Goal: Transaction & Acquisition: Purchase product/service

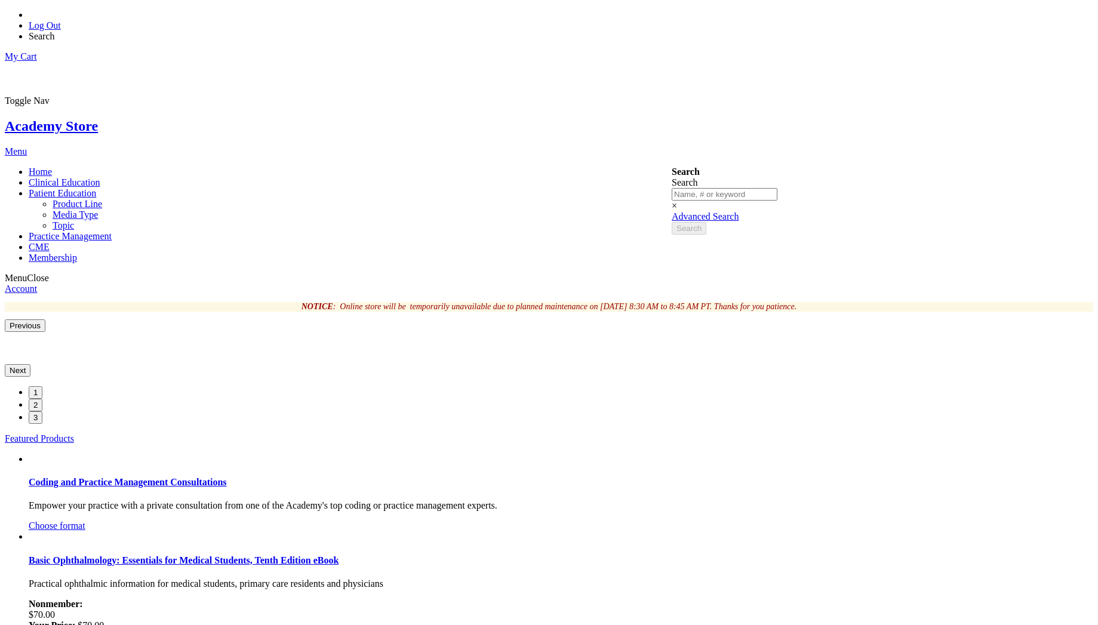
type input "vetri"
click at [96, 188] on span "Patient Education" at bounding box center [62, 193] width 67 height 10
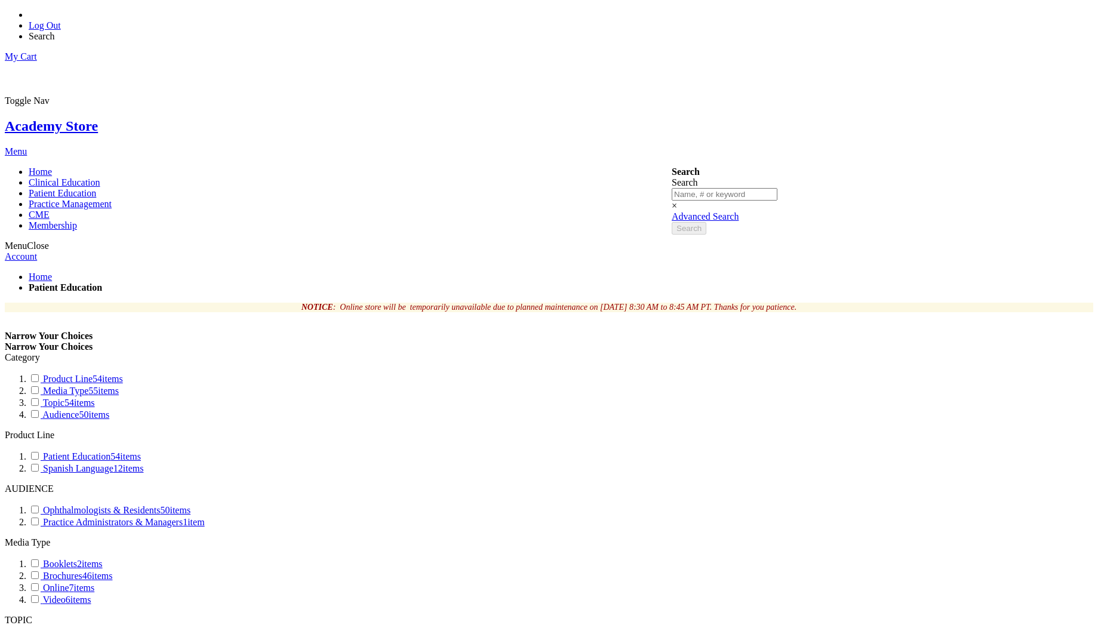
type input "vetri"
click at [61, 20] on link "Log Out" at bounding box center [45, 25] width 32 height 10
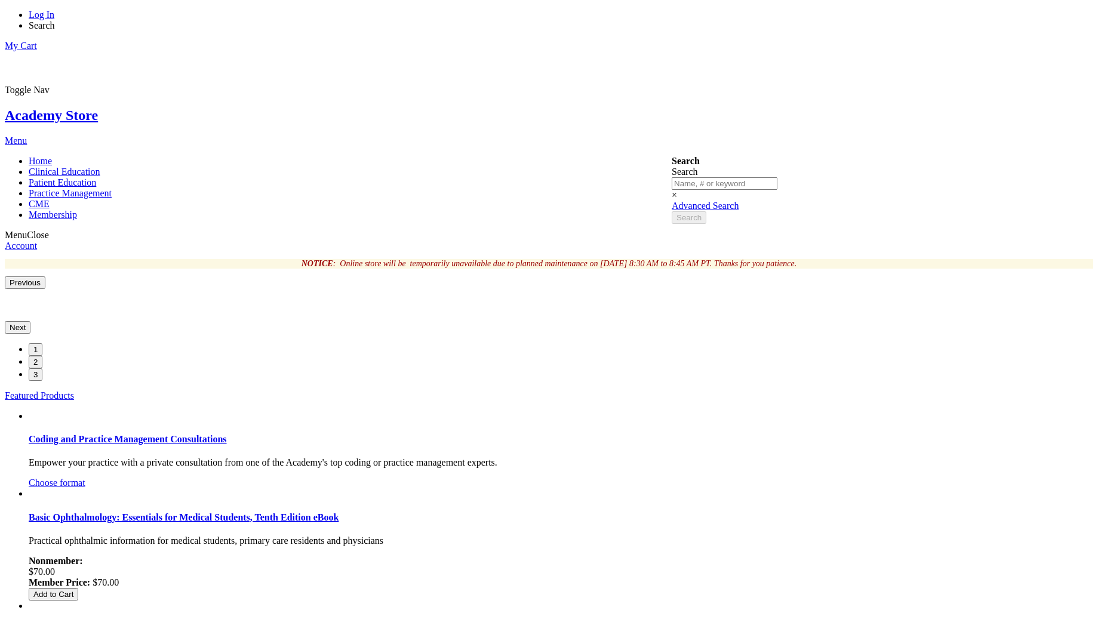
type input "vetri"
click at [54, 19] on link "Log In" at bounding box center [42, 15] width 26 height 10
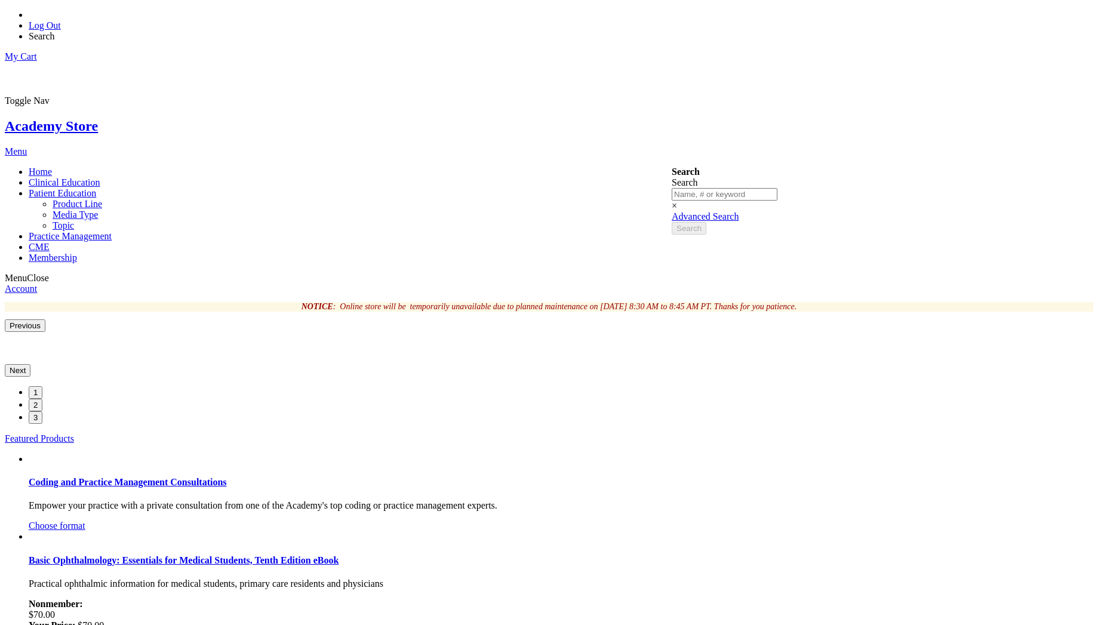
type input "vetri"
click at [96, 188] on span "Patient Education" at bounding box center [62, 193] width 67 height 10
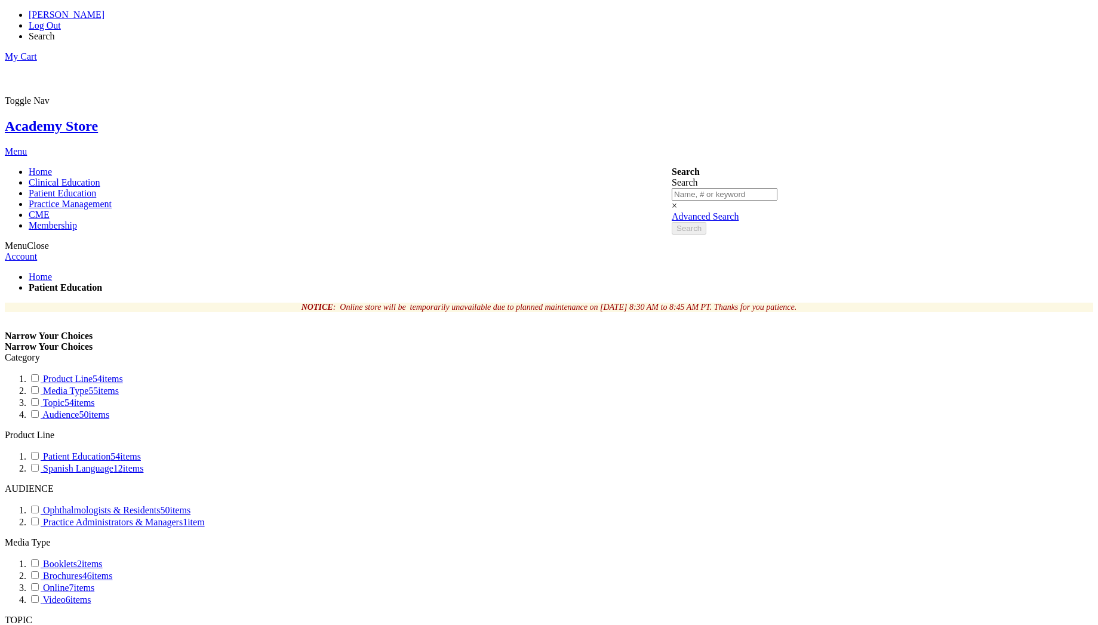
type input "vetri"
click at [37, 51] on link "My Cart" at bounding box center [21, 56] width 32 height 10
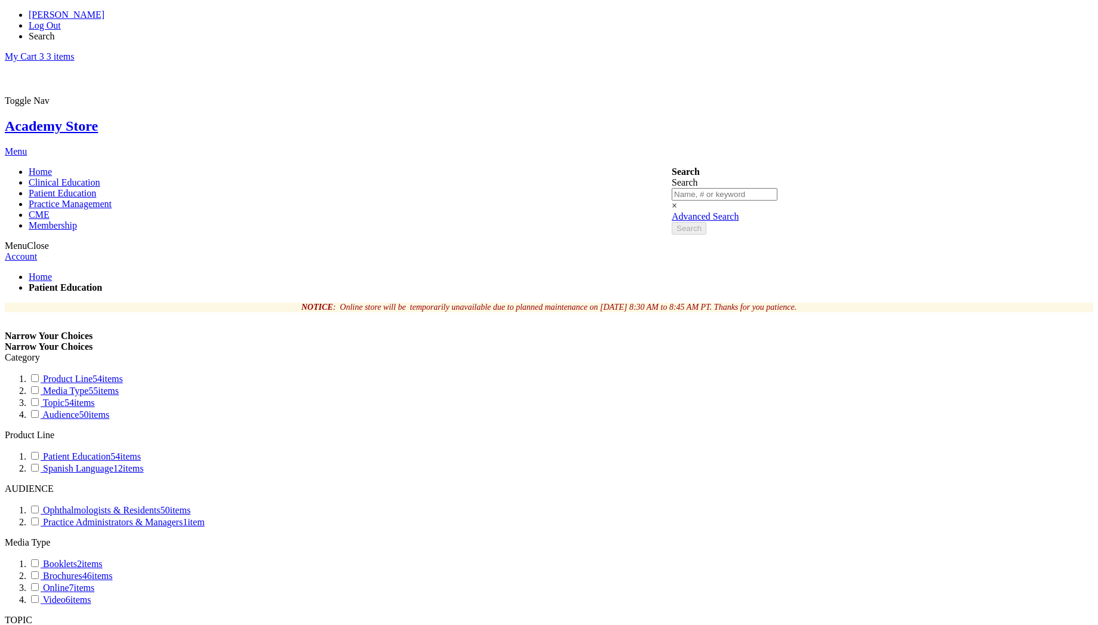
click at [74, 51] on link "My Cart 3 3 items" at bounding box center [39, 56] width 69 height 10
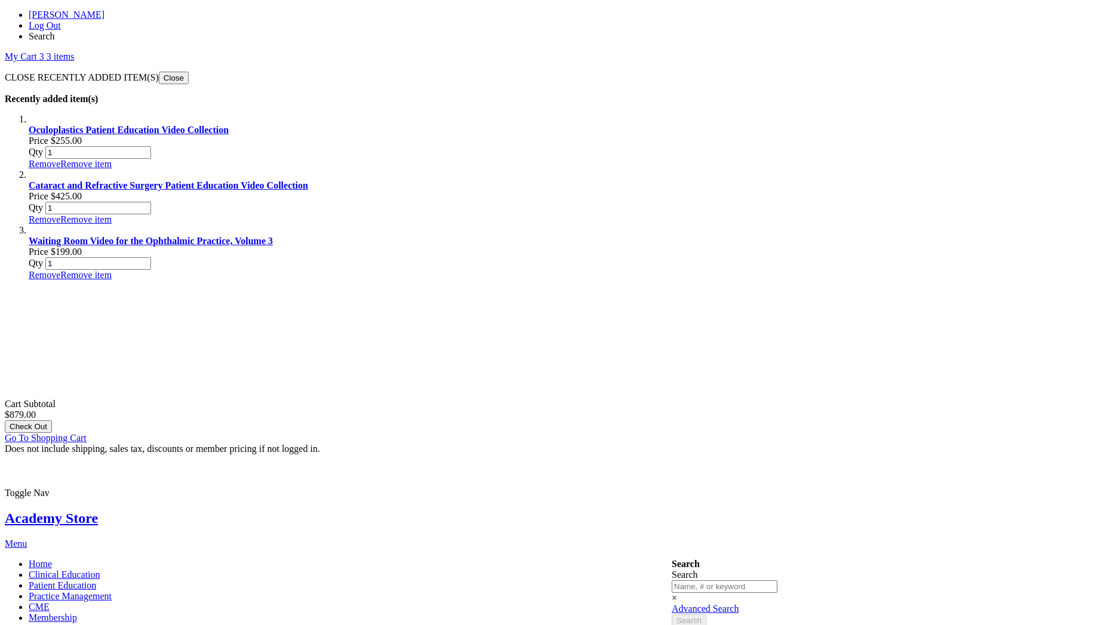
scroll to position [141, 0]
click at [87, 433] on span "Go To Shopping Cart" at bounding box center [46, 438] width 82 height 10
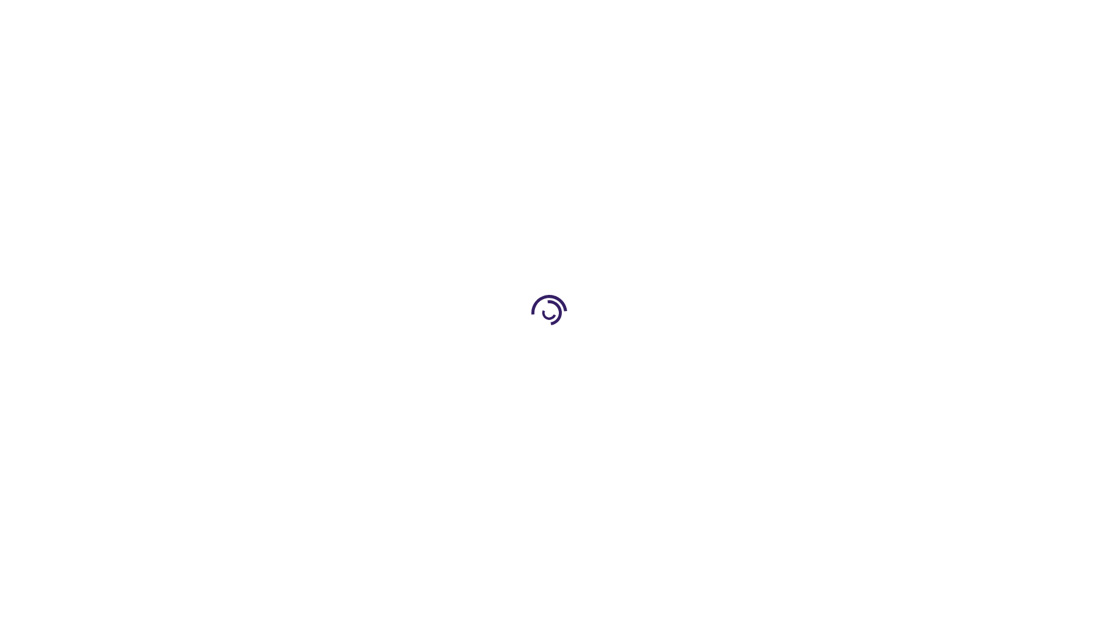
select select "US"
select select "47"
